Goal: Task Accomplishment & Management: Use online tool/utility

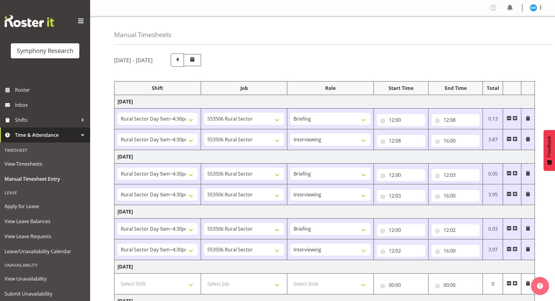
select select "81561"
select select "10587"
select select "81561"
select select "10587"
select select "47"
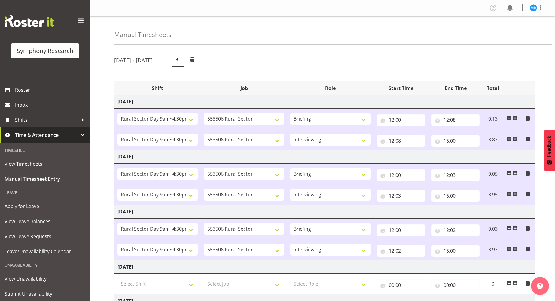
select select "81561"
select select "10587"
select select "81561"
select select "10587"
select select "47"
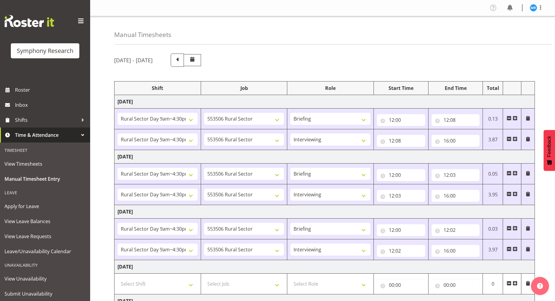
select select "81561"
select select "10587"
select select "81561"
select select "10587"
select select "47"
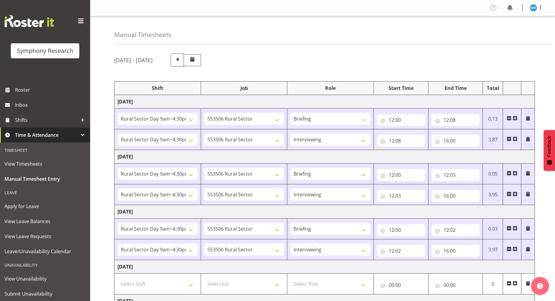
select select "81561"
select select "10587"
select select "81561"
select select "10587"
select select "47"
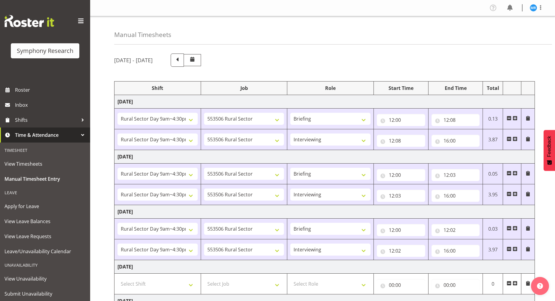
select select "81299"
select select "10587"
select select "81299"
select select "10587"
select select "47"
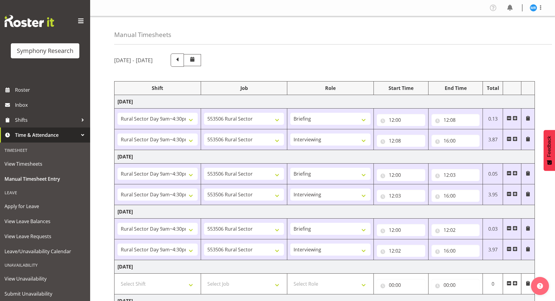
select select "81299"
select select "10587"
select select "47"
click at [539, 8] on span at bounding box center [540, 7] width 7 height 7
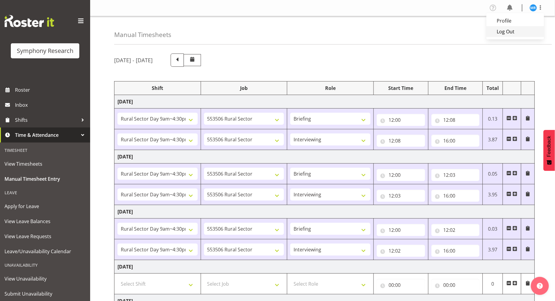
click at [508, 33] on link "Log Out" at bounding box center [516, 31] width 58 height 11
